Goal: Check status: Check status

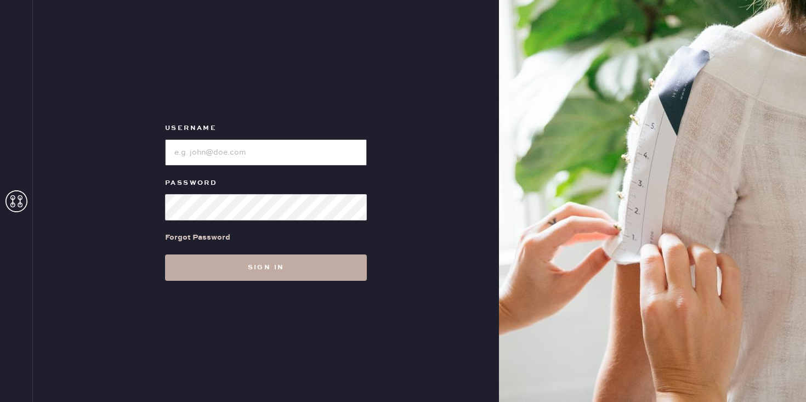
type input "[EMAIL_ADDRESS][DOMAIN_NAME]"
click at [340, 263] on button "Sign in" at bounding box center [266, 268] width 202 height 26
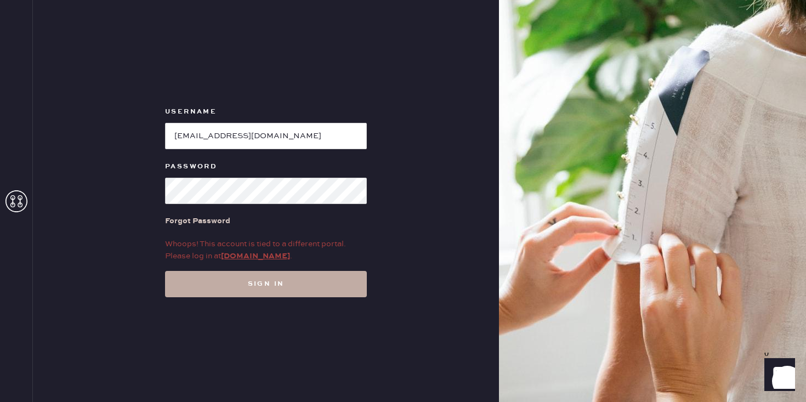
click at [293, 273] on button "Sign in" at bounding box center [266, 284] width 202 height 26
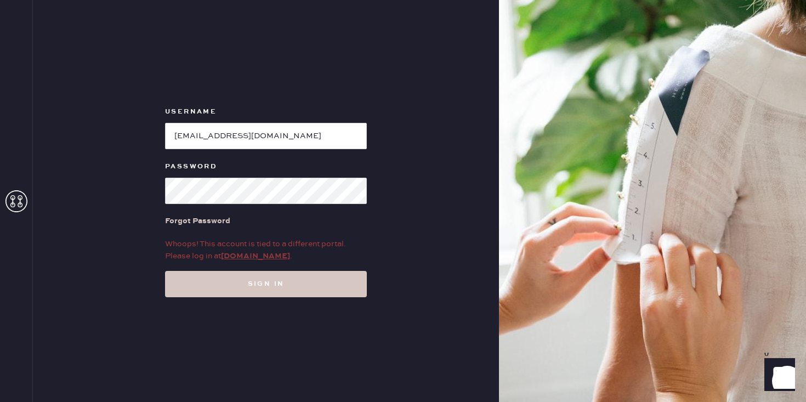
click at [263, 255] on link "my.hemster.co" at bounding box center [255, 256] width 69 height 10
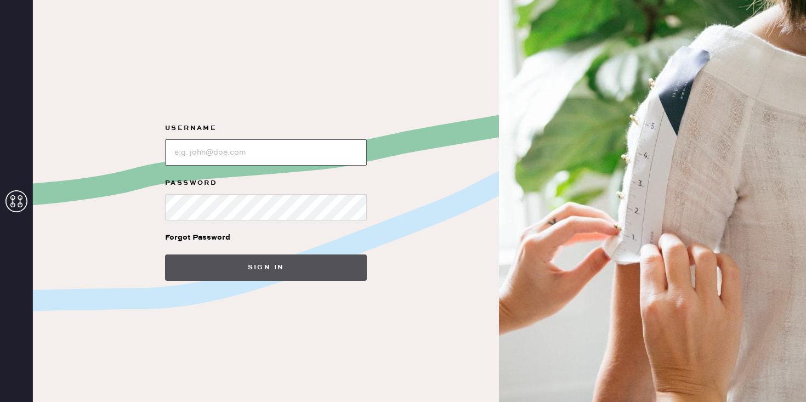
type input "[EMAIL_ADDRESS][DOMAIN_NAME]"
click at [278, 266] on button "Sign in" at bounding box center [266, 268] width 202 height 26
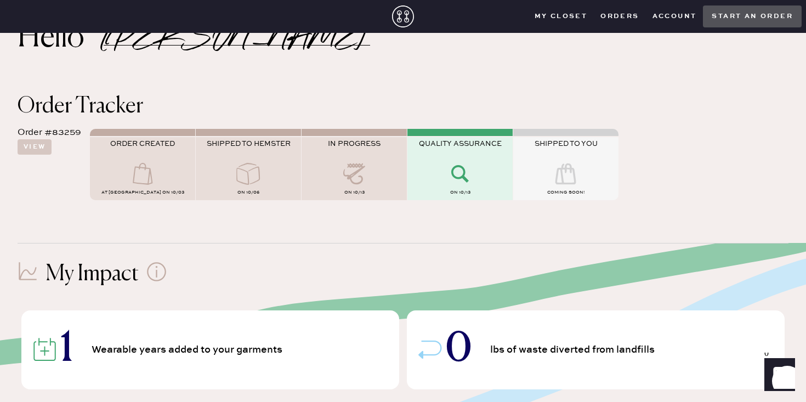
scroll to position [37, 0]
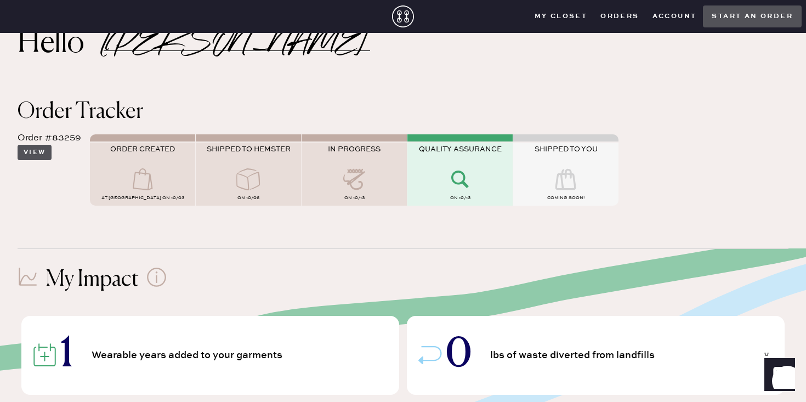
click at [29, 154] on button "View" at bounding box center [35, 152] width 34 height 15
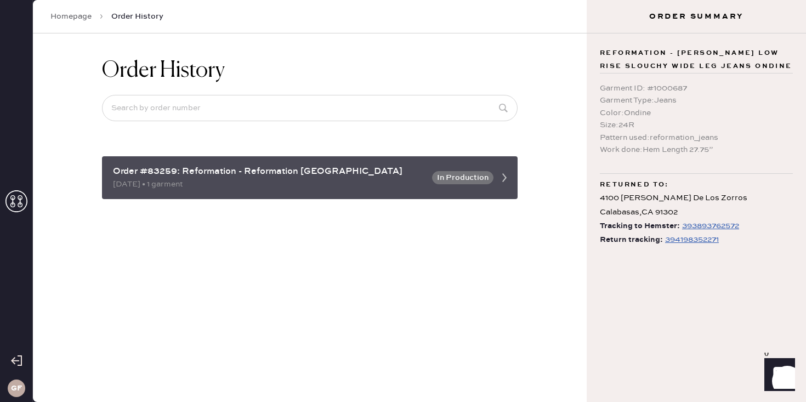
click at [512, 177] on icon at bounding box center [505, 178] width 22 height 22
click at [505, 179] on use at bounding box center [505, 177] width 4 height 9
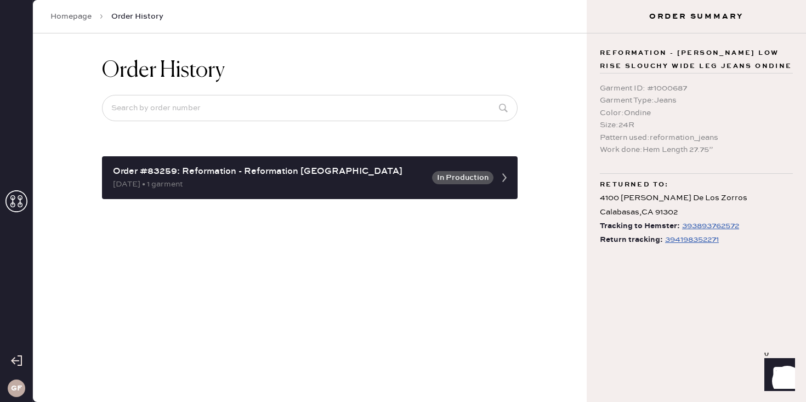
click at [709, 224] on div "393893762572" at bounding box center [710, 225] width 57 height 13
click at [686, 236] on div "394198352271" at bounding box center [692, 239] width 54 height 13
